Goal: Task Accomplishment & Management: Use online tool/utility

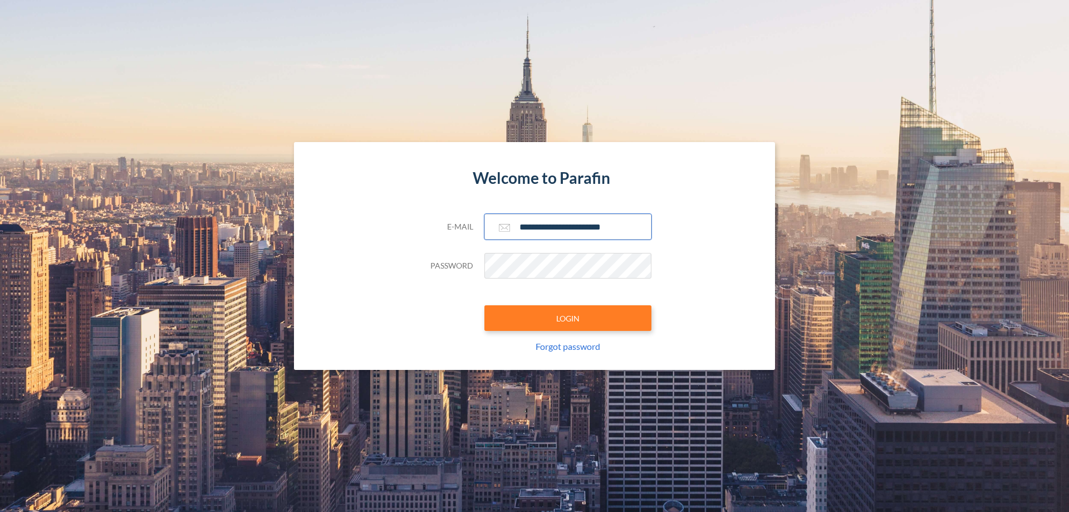
type input "**********"
click at [568, 318] on button "LOGIN" at bounding box center [568, 318] width 167 height 26
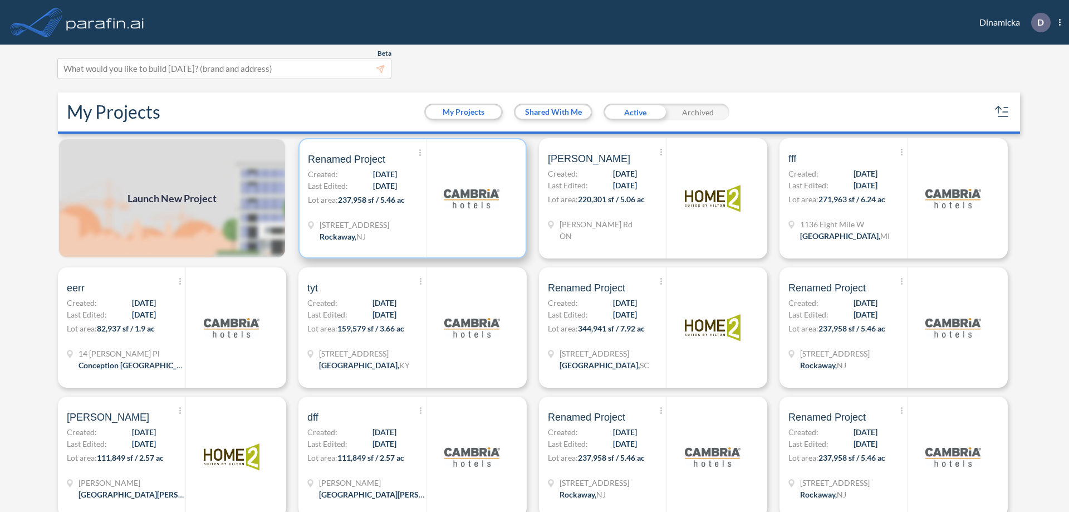
scroll to position [3, 0]
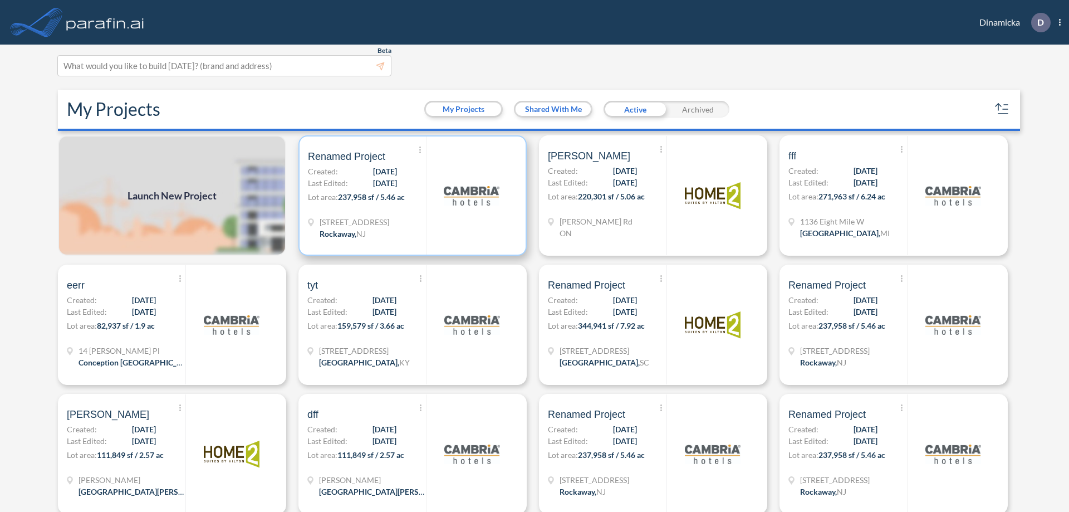
click at [410, 195] on p "Lot area: 237,958 sf / 5.46 ac" at bounding box center [367, 199] width 118 height 16
